Goal: Transaction & Acquisition: Purchase product/service

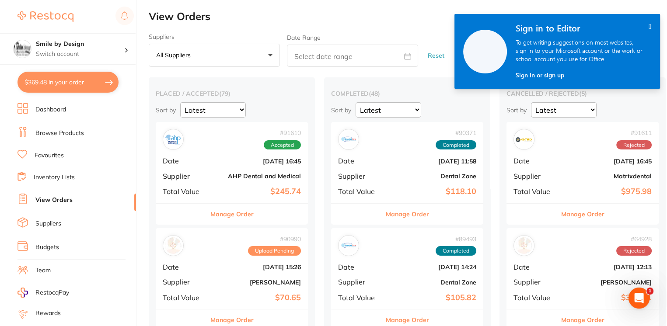
click at [84, 80] on button "$369.48 in your order" at bounding box center [67, 82] width 101 height 21
checkbox input "true"
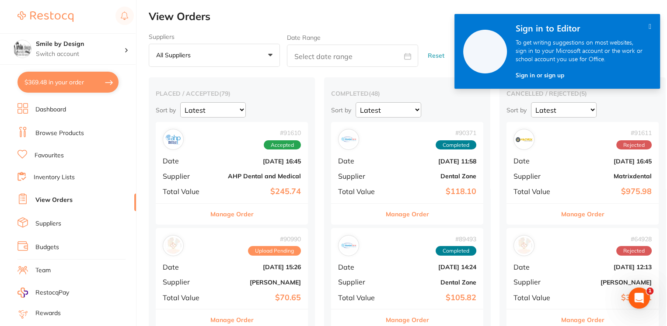
checkbox input "true"
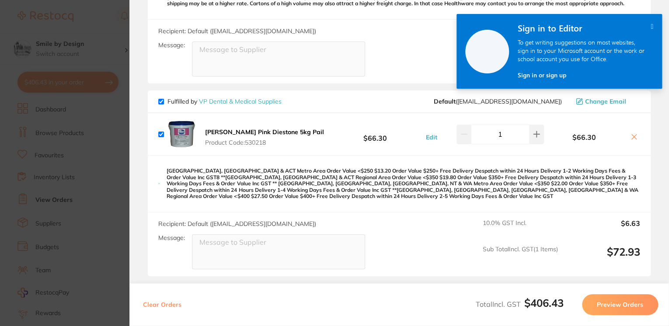
scroll to position [471, 0]
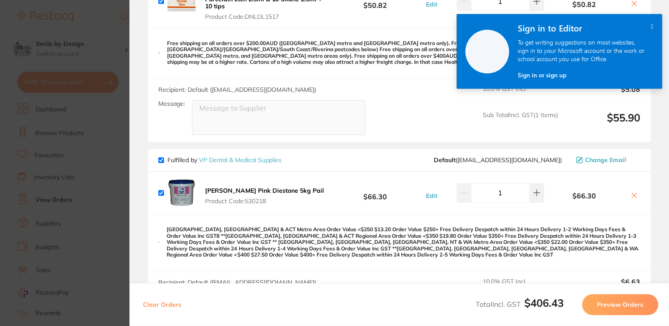
click at [129, 110] on section "Review Orders Your orders are being processed and we will notify you once we ha…" at bounding box center [399, 163] width 540 height 326
click at [86, 104] on section "Update RRP Set your pre negotiated price for this item. Item Agreed RRP (excl. …" at bounding box center [334, 163] width 669 height 326
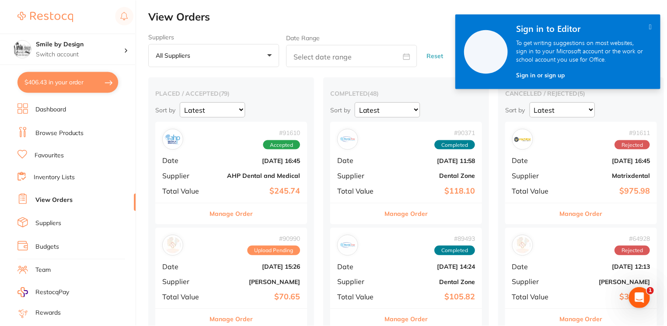
scroll to position [0, 0]
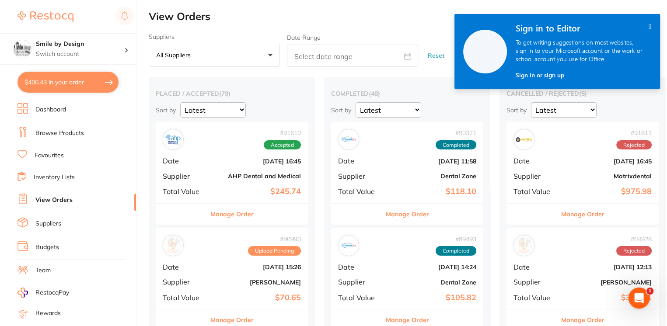
click at [83, 122] on ul "Dashboard Browse Products Favourites Inventory Lists View Orders Suppliers Budg…" at bounding box center [76, 254] width 119 height 302
click at [86, 131] on li "Browse Products" at bounding box center [76, 133] width 119 height 13
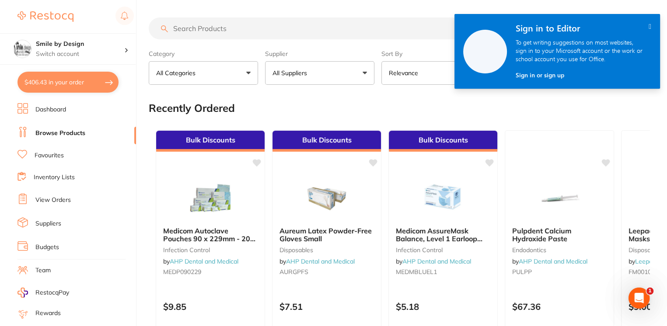
click at [210, 44] on section "Create Product Category All Categories All Categories 3D Printing anaesthetic a…" at bounding box center [399, 50] width 501 height 67
click at [220, 23] on input "search" at bounding box center [349, 28] width 401 height 22
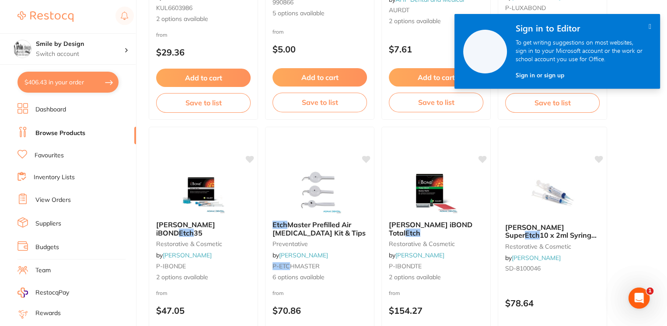
scroll to position [291, 0]
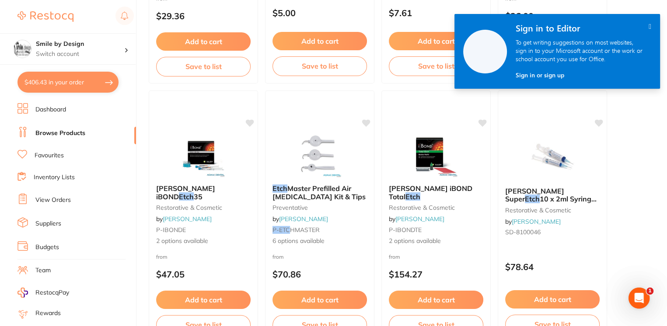
type input "etch"
click at [44, 154] on link "Favourites" at bounding box center [49, 155] width 29 height 9
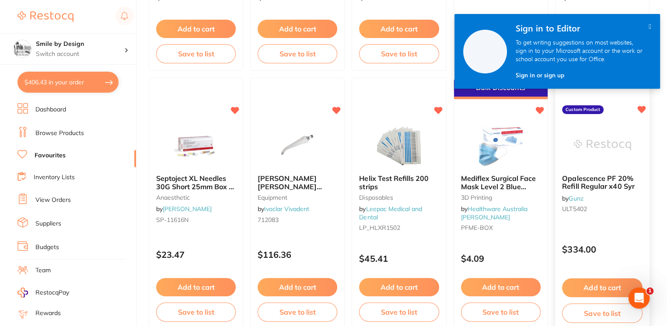
scroll to position [350, 0]
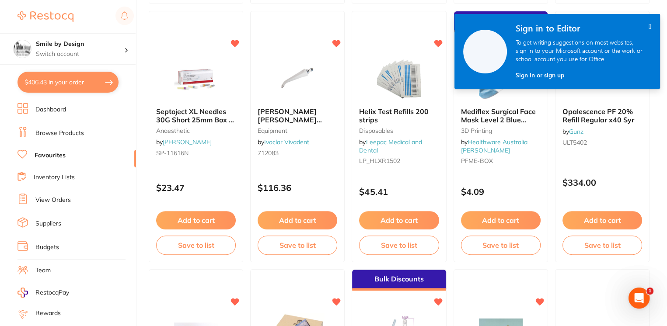
click at [649, 26] on icon "" at bounding box center [650, 26] width 3 height 7
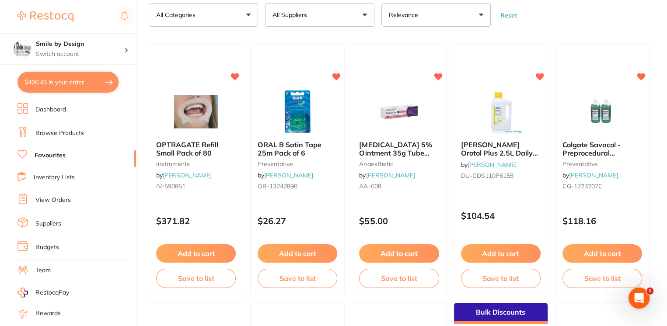
scroll to position [291, 0]
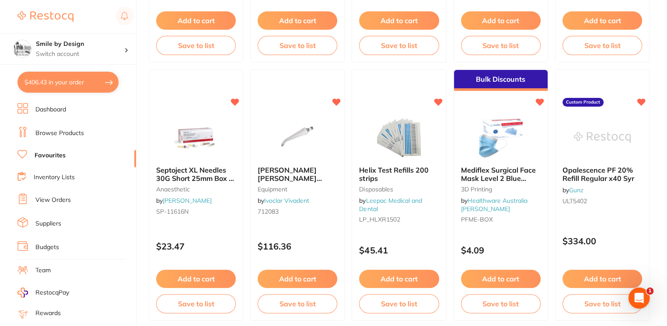
click at [80, 129] on link "Browse Products" at bounding box center [59, 133] width 49 height 9
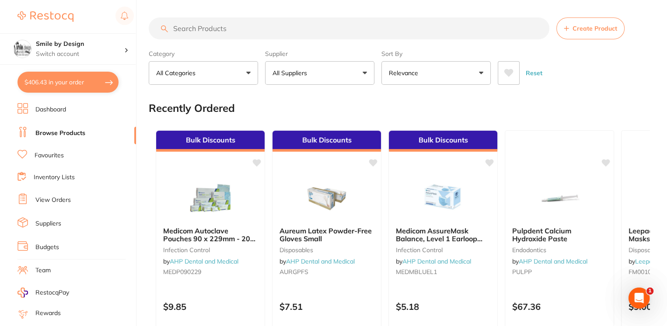
click at [265, 28] on input "search" at bounding box center [349, 28] width 401 height 22
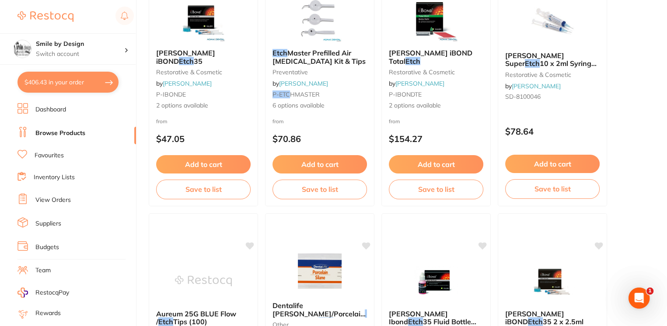
scroll to position [350, 0]
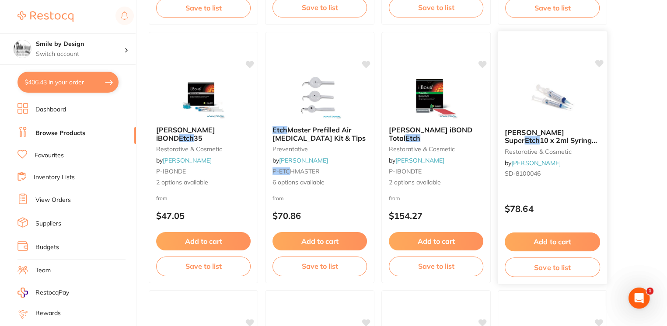
click at [555, 137] on span "10 x 2ml Syringes and 50 Tips" at bounding box center [552, 144] width 94 height 17
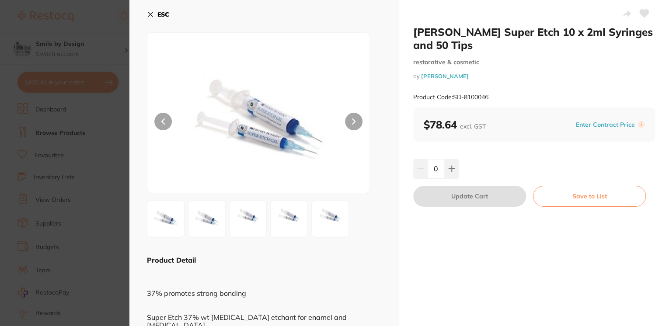
click at [148, 10] on button "ESC" at bounding box center [158, 14] width 22 height 15
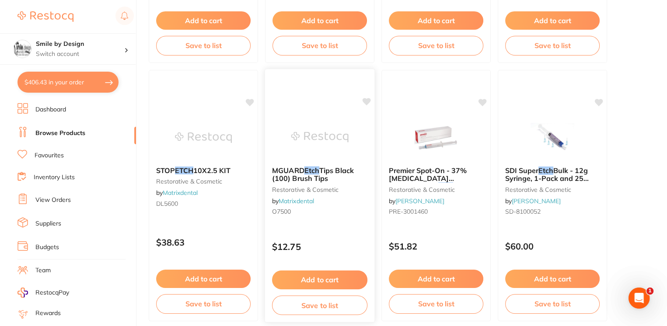
scroll to position [2157, 0]
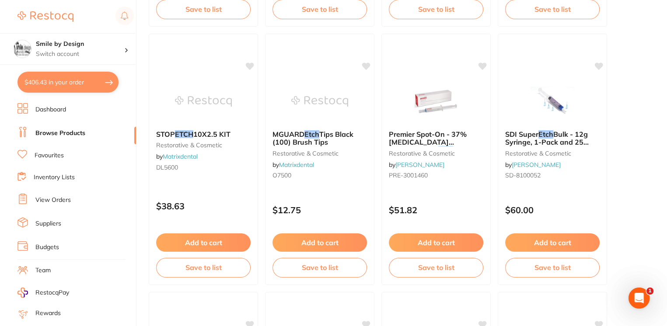
click at [543, 141] on span "Bulk - 12g Syringe, 1-Pack and 25 Blue Tips" at bounding box center [547, 142] width 84 height 25
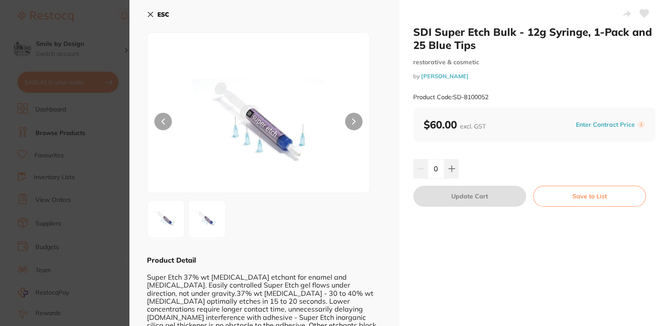
click at [147, 10] on div "ESC Product Detail Super Etch 37% wt [MEDICAL_DATA] etchant for enamel and [MED…" at bounding box center [264, 180] width 270 height 361
click at [150, 12] on icon at bounding box center [150, 14] width 7 height 7
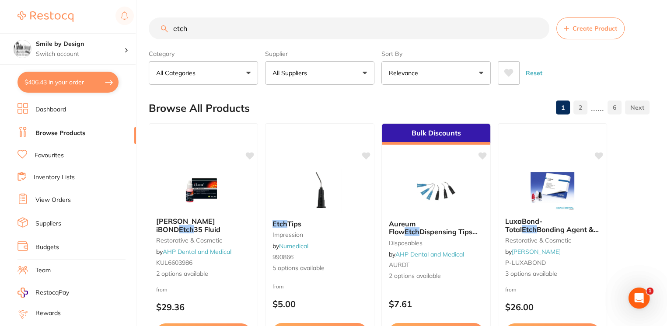
click at [247, 37] on input "etch" at bounding box center [349, 28] width 401 height 22
type input "e"
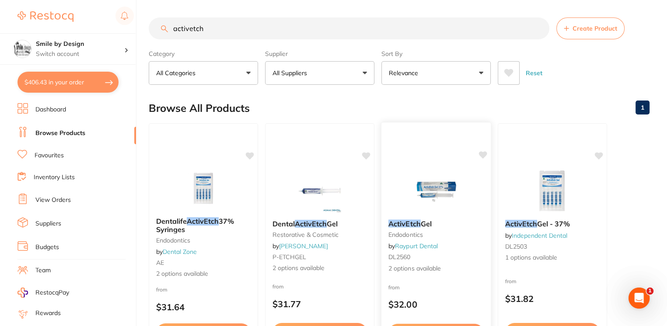
type input "activetch"
click at [420, 185] on img at bounding box center [435, 190] width 57 height 44
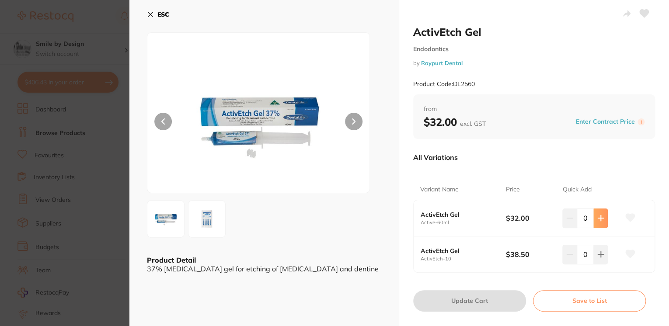
click at [598, 220] on icon at bounding box center [600, 218] width 7 height 7
type input "2"
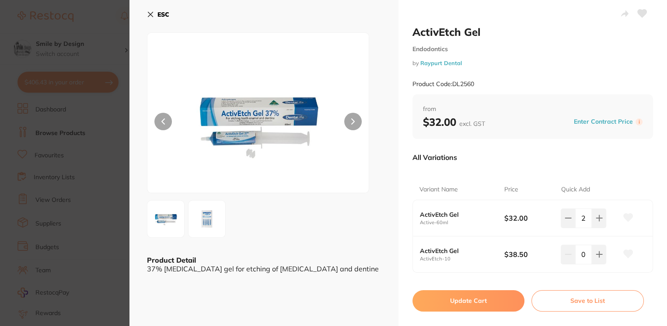
click at [447, 303] on button "Update Cart" at bounding box center [468, 300] width 112 height 21
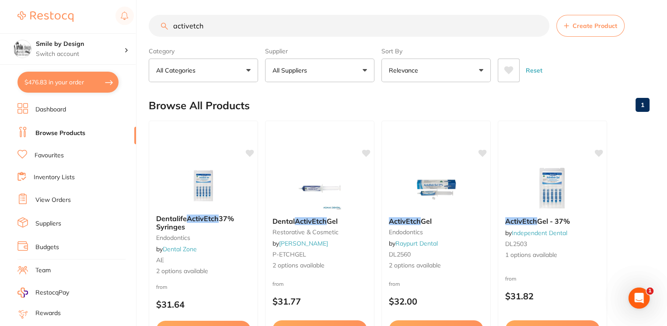
click at [83, 73] on button "$476.83 in your order" at bounding box center [67, 82] width 101 height 21
checkbox input "true"
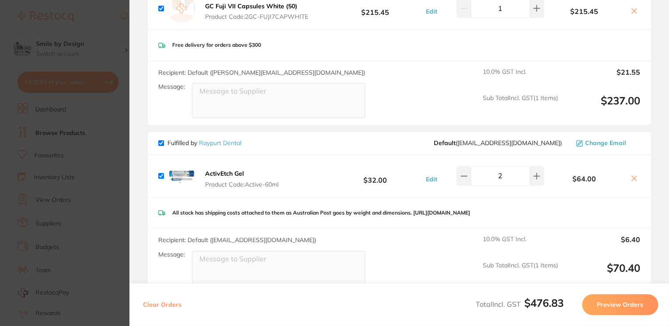
scroll to position [175, 0]
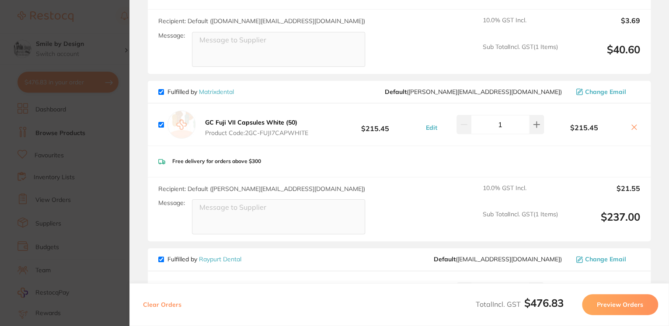
click at [122, 143] on section "Update RRP Set your pre negotiated price for this item. Item Agreed RRP (excl. …" at bounding box center [334, 163] width 669 height 326
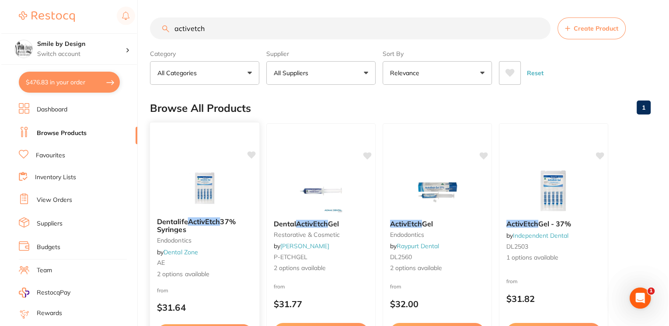
scroll to position [0, 0]
click at [297, 189] on img at bounding box center [319, 190] width 57 height 44
